Goal: Task Accomplishment & Management: Manage account settings

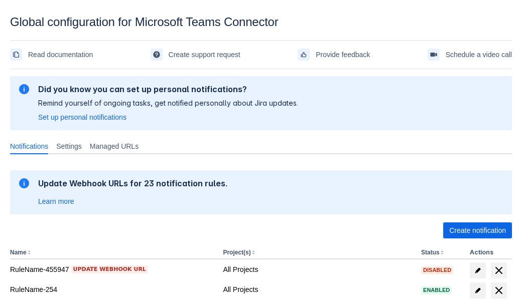
click at [477, 231] on span "Create notification" at bounding box center [477, 231] width 57 height 16
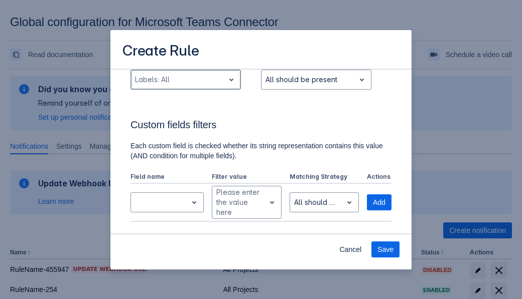
click at [185, 86] on div "Scrollable content" at bounding box center [177, 80] width 85 height 12
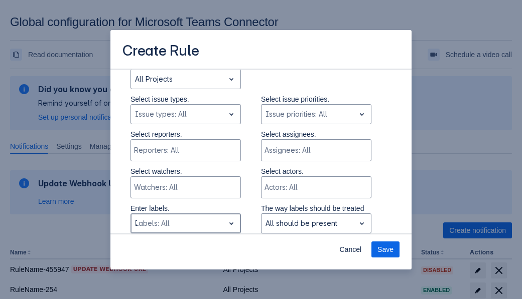
type input "749312_label"
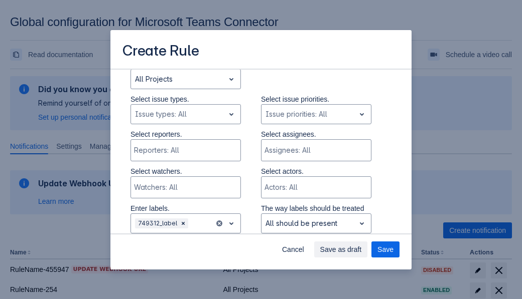
scroll to position [676, 0]
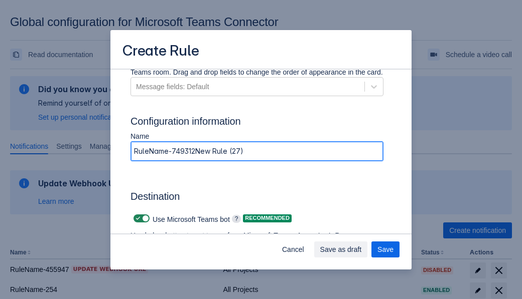
type input "RuleName-749312New Rule (27)"
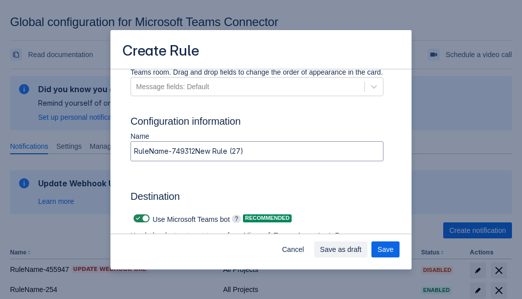
click at [136, 219] on span "Scrollable content" at bounding box center [138, 219] width 8 height 8
click at [136, 219] on input "Scrollable content" at bounding box center [136, 219] width 7 height 7
checkbox input "false"
type input "https://prod-74.westus.logic.azure.com:443/workflows/f11e74d8c9ca438c8769757d73…"
click at [385, 250] on span "Save" at bounding box center [385, 250] width 16 height 16
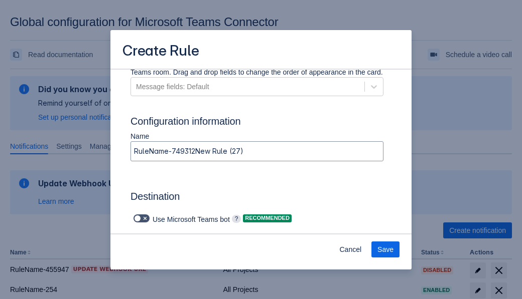
scroll to position [0, 0]
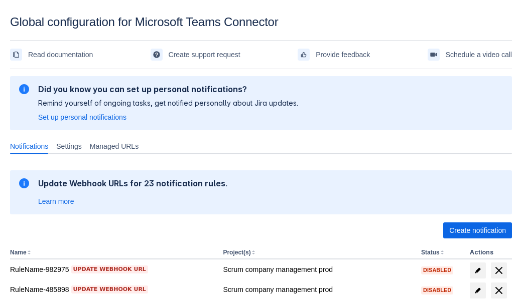
scroll to position [244, 0]
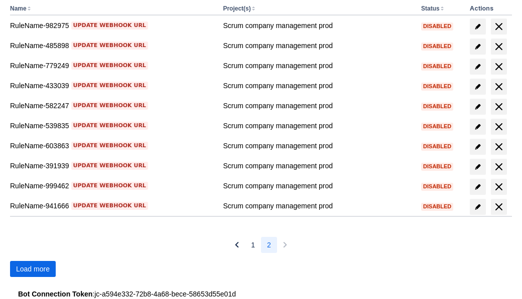
click at [33, 269] on span "Load more" at bounding box center [33, 269] width 34 height 16
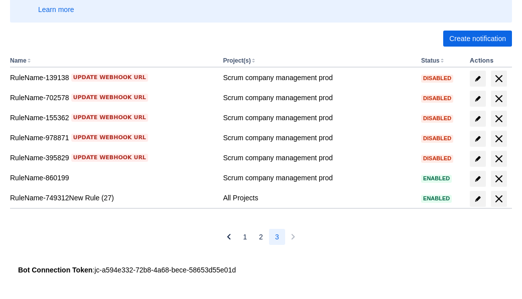
scroll to position [192, 0]
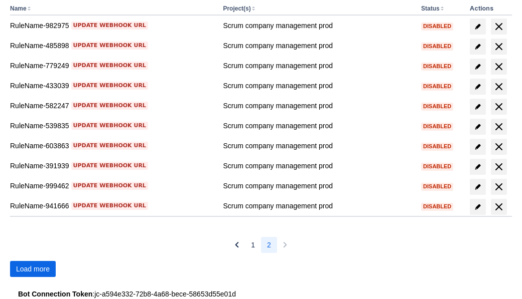
click at [33, 269] on span "Load more" at bounding box center [33, 269] width 34 height 16
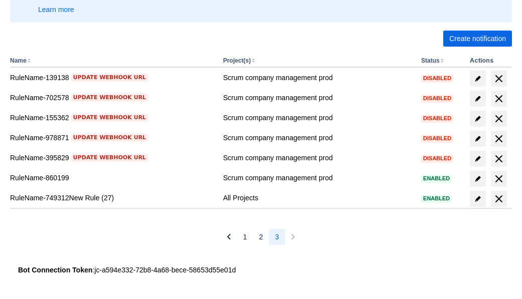
click at [498, 199] on span "delete" at bounding box center [499, 199] width 12 height 12
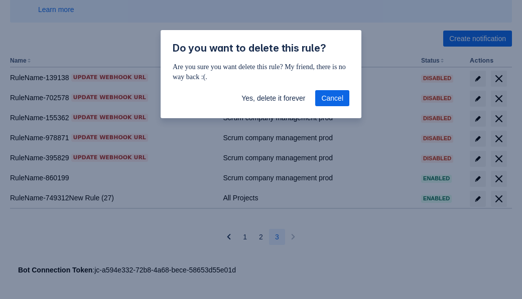
click at [273, 98] on span "Yes, delete it forever" at bounding box center [273, 98] width 64 height 16
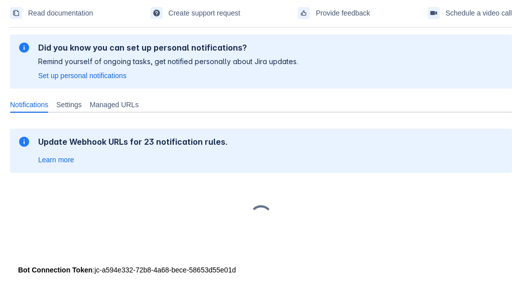
scroll to position [42, 0]
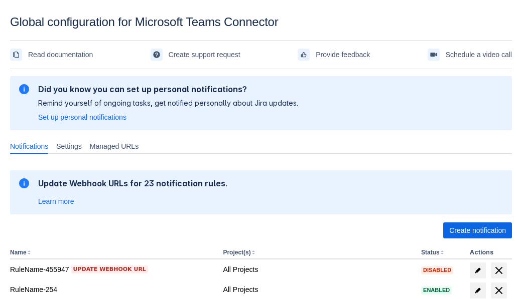
click at [477, 231] on span "Create notification" at bounding box center [477, 231] width 57 height 16
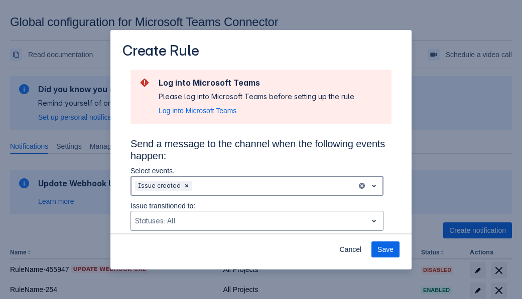
click at [257, 186] on div "Scrollable content" at bounding box center [273, 186] width 159 height 12
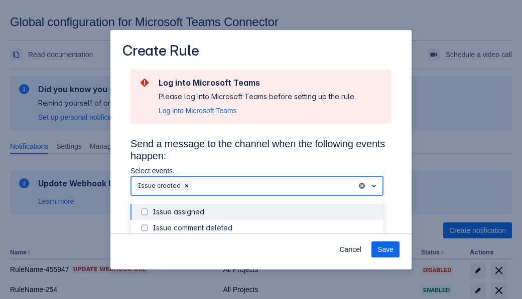
click at [265, 271] on div "Issue created" at bounding box center [264, 276] width 225 height 10
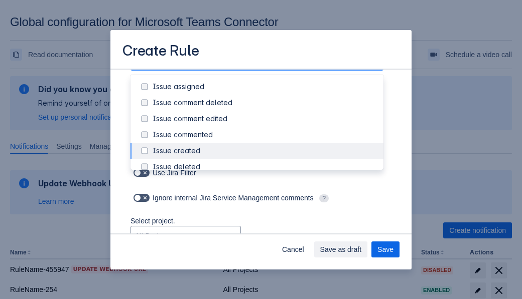
click at [265, 242] on div "Issue updated" at bounding box center [264, 247] width 225 height 10
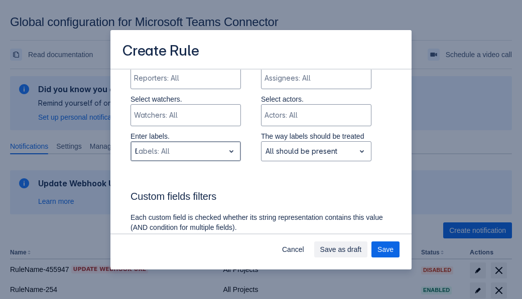
type input "696705_label"
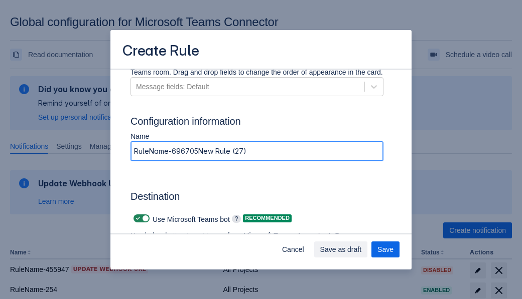
type input "RuleName-696705New Rule (27)"
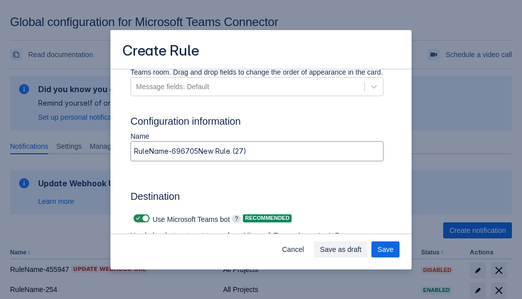
click at [136, 219] on span "Scrollable content" at bounding box center [138, 219] width 8 height 8
click at [136, 219] on input "Scrollable content" at bounding box center [136, 219] width 7 height 7
checkbox input "false"
type input "https://prod-34.westus.logic.azure.com:443/workflows/b225ecea21af403f967199aab2…"
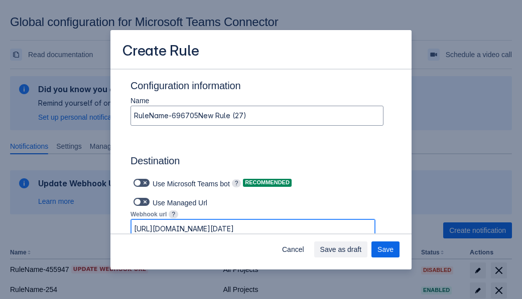
click at [362, 250] on span "Save as draft" at bounding box center [341, 250] width 42 height 16
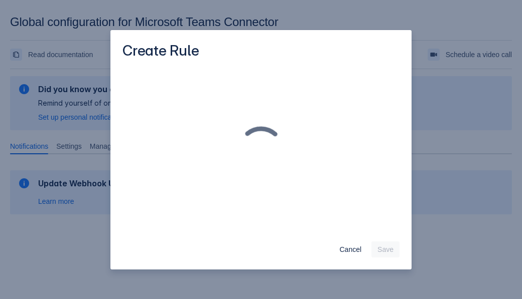
scroll to position [0, 0]
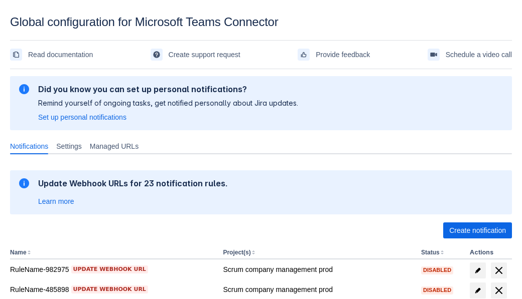
scroll to position [244, 0]
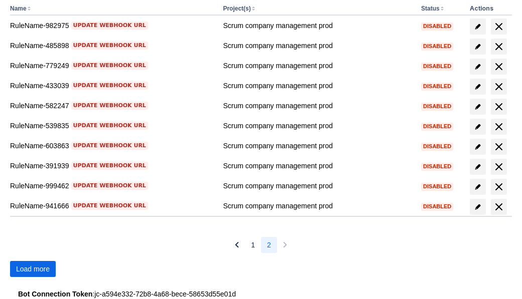
click at [33, 269] on span "Load more" at bounding box center [33, 269] width 34 height 16
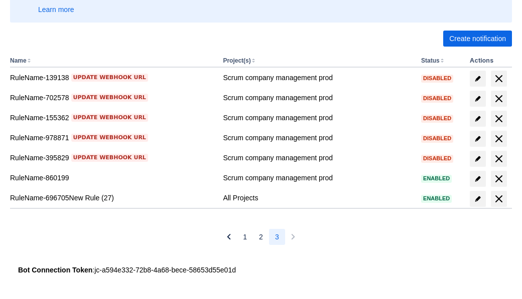
scroll to position [192, 0]
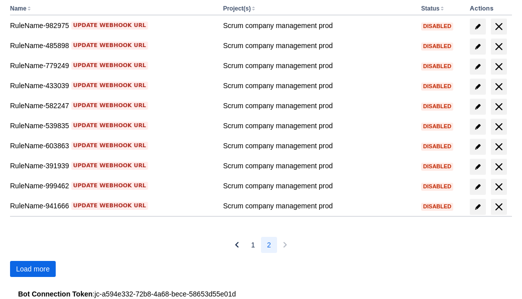
click at [33, 269] on span "Load more" at bounding box center [33, 269] width 34 height 16
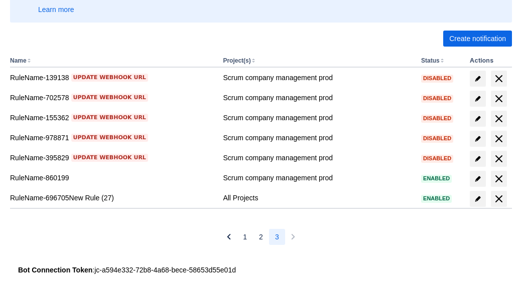
click at [498, 199] on span "delete" at bounding box center [499, 199] width 12 height 12
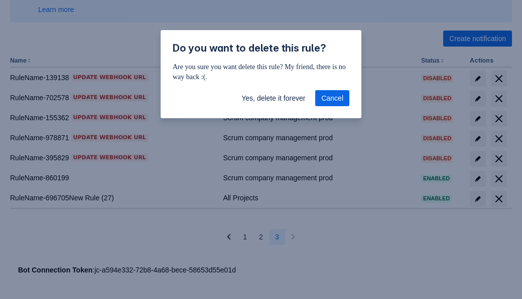
click at [273, 98] on span "Yes, delete it forever" at bounding box center [273, 98] width 64 height 16
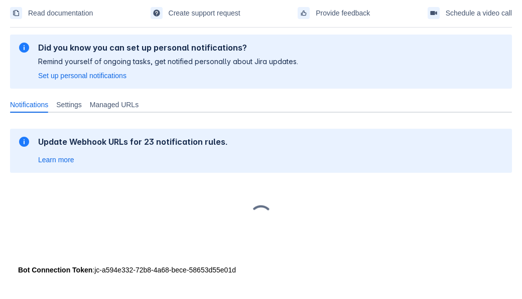
scroll to position [42, 0]
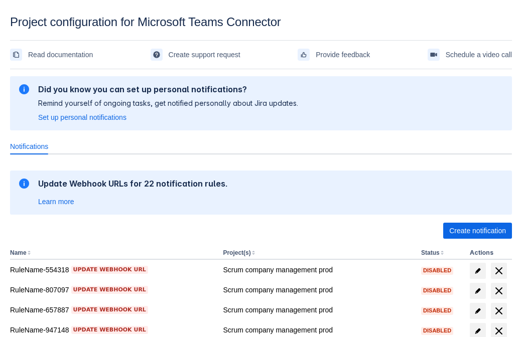
click at [477, 231] on span "Create notification" at bounding box center [477, 231] width 57 height 16
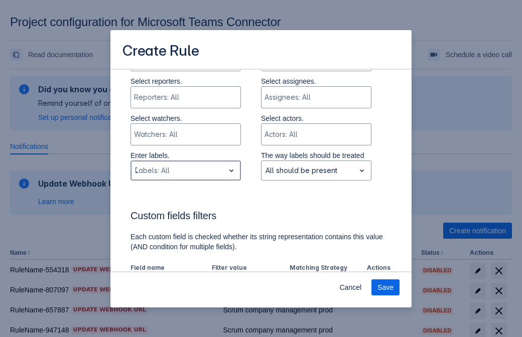
type input "729389_label"
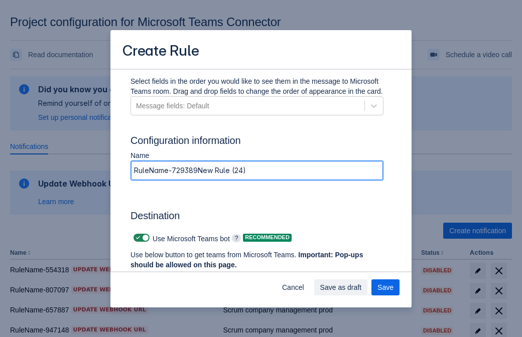
type input "RuleName-729389New Rule (24)"
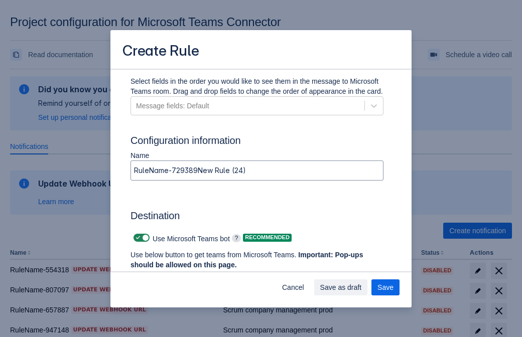
click at [136, 238] on span at bounding box center [138, 238] width 8 height 8
click at [136, 238] on input "checkbox" at bounding box center [136, 238] width 7 height 7
checkbox input "false"
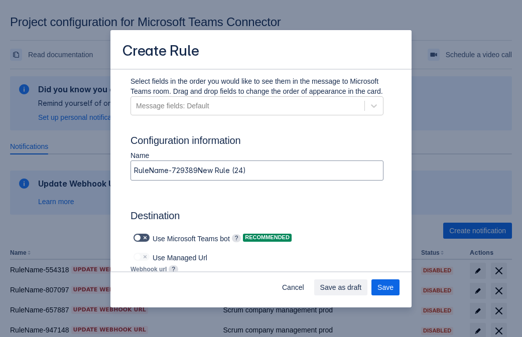
type input "[URL][DOMAIN_NAME][DATE]"
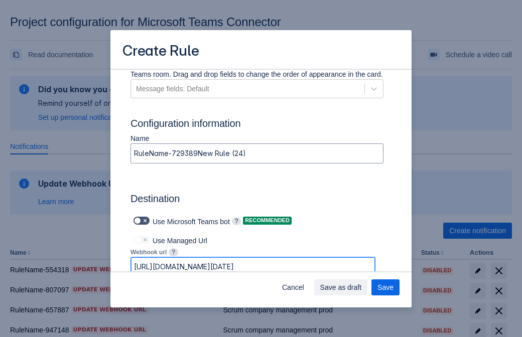
click at [362, 287] on span "Save as draft" at bounding box center [341, 287] width 42 height 16
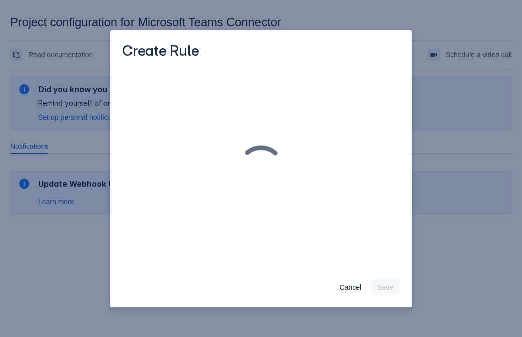
scroll to position [0, 0]
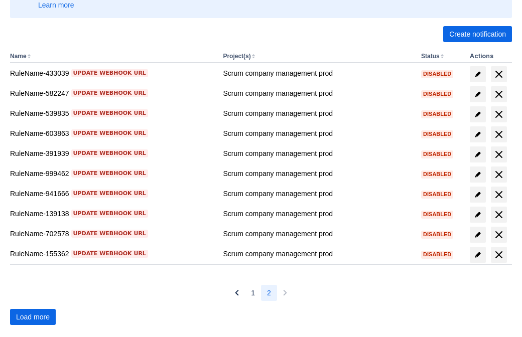
click at [33, 317] on span "Load more" at bounding box center [33, 317] width 34 height 16
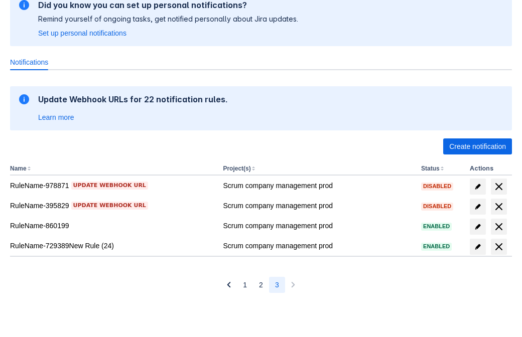
scroll to position [84, 0]
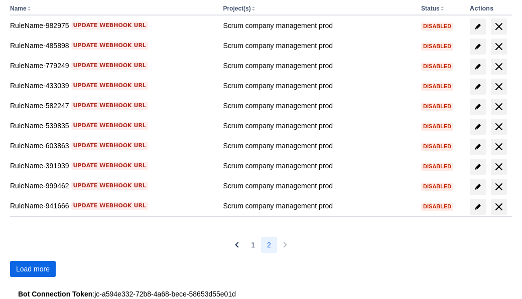
click at [33, 269] on span "Load more" at bounding box center [33, 269] width 34 height 16
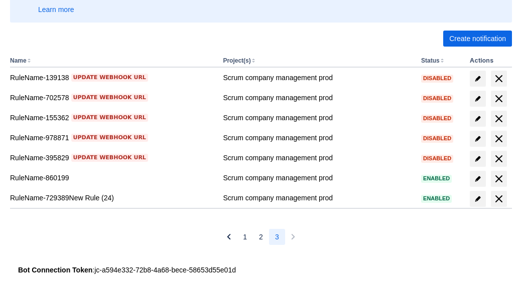
scroll to position [192, 0]
click at [498, 199] on span "delete" at bounding box center [499, 199] width 12 height 12
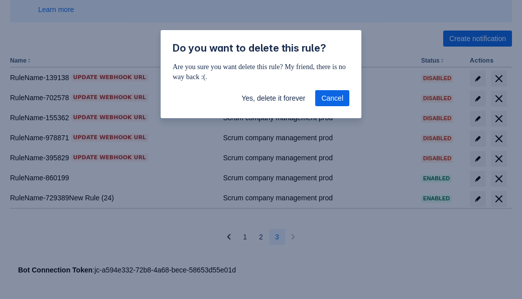
click at [273, 98] on span "Yes, delete it forever" at bounding box center [273, 98] width 64 height 16
